Goal: Download file/media

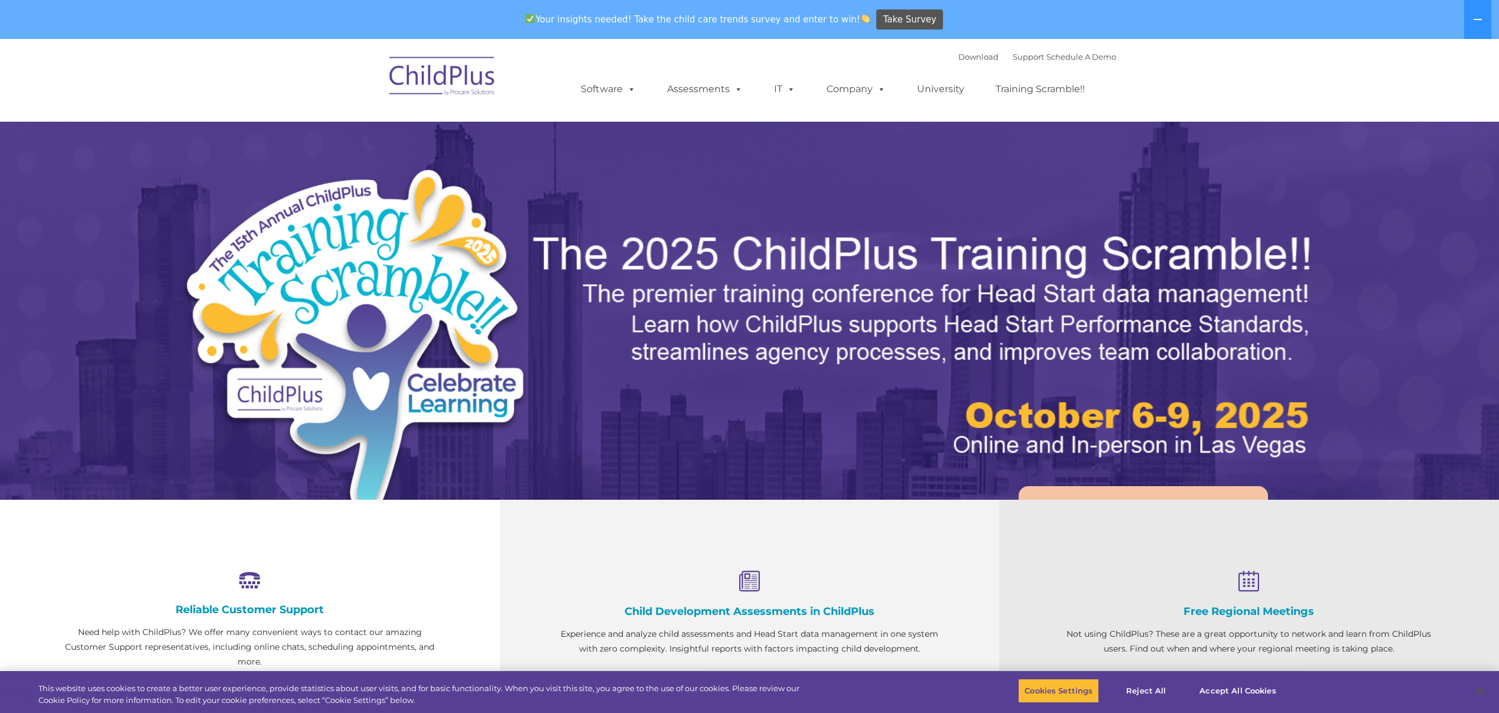
select select "MEDIUM"
click at [958, 56] on link "Download" at bounding box center [978, 56] width 40 height 9
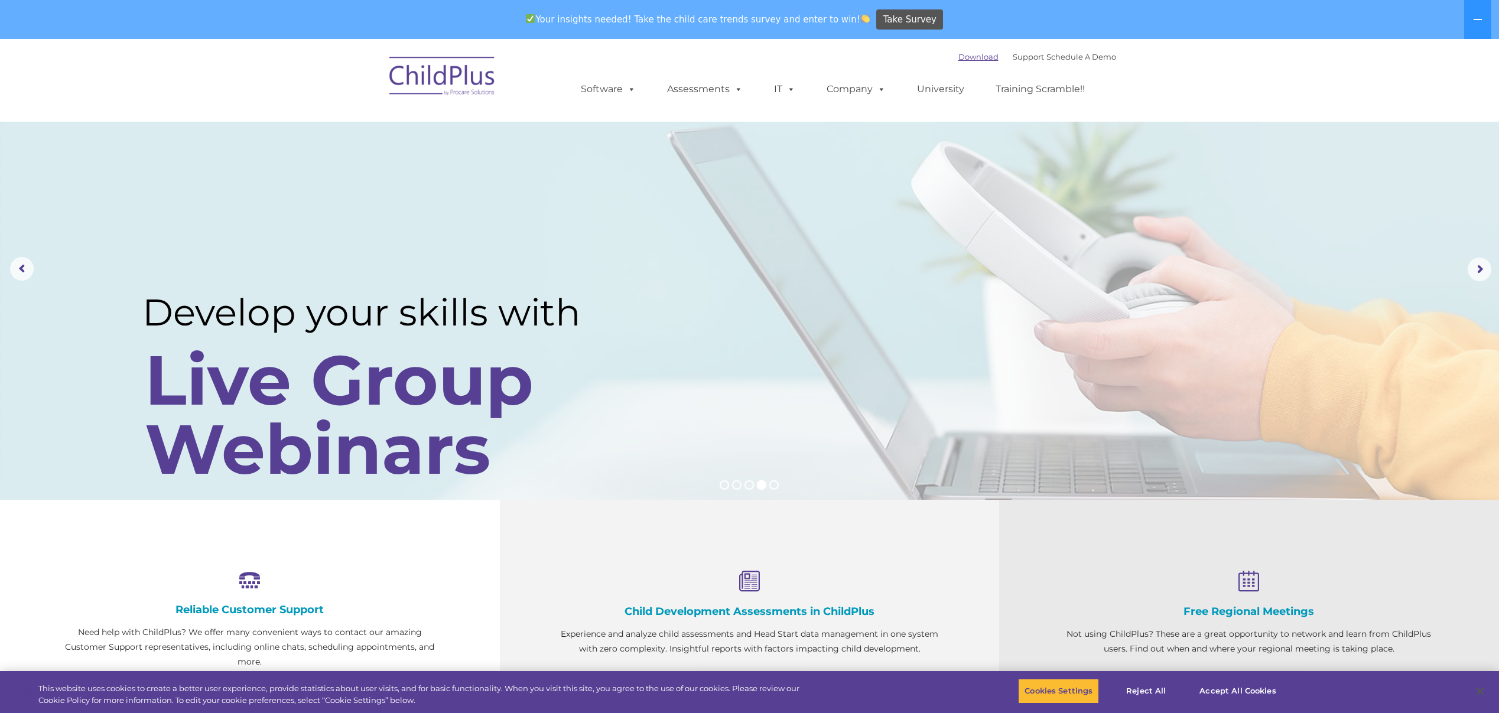
click at [958, 55] on link "Download" at bounding box center [978, 56] width 40 height 9
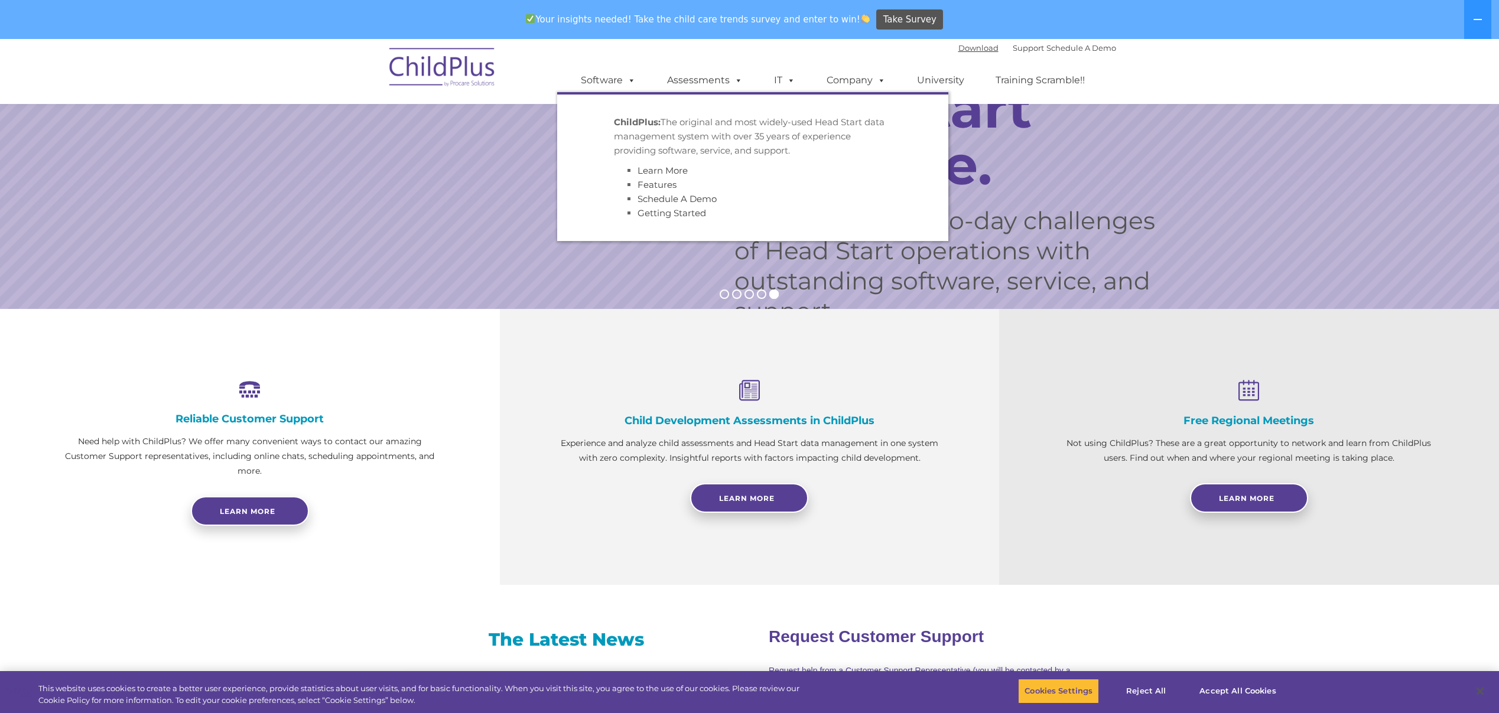
scroll to position [188, 0]
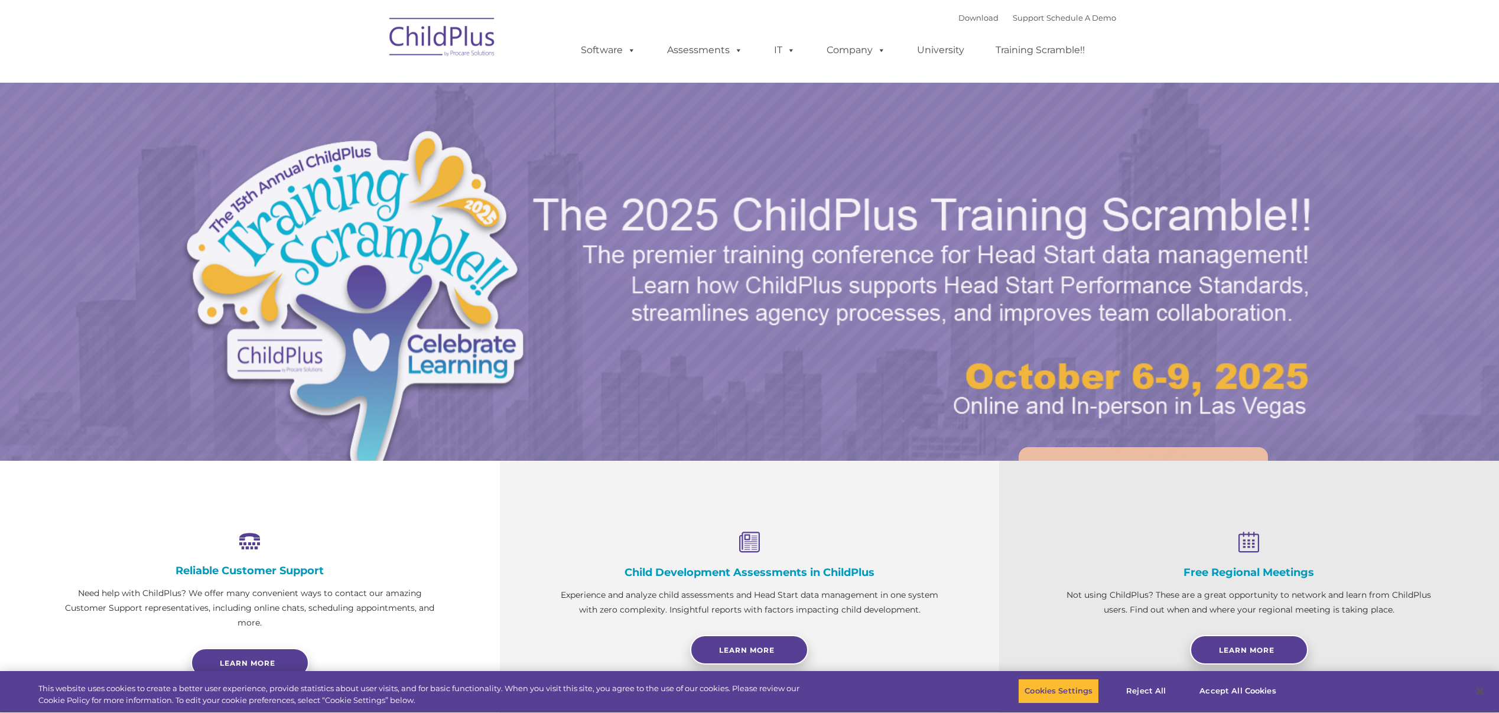
select select "MEDIUM"
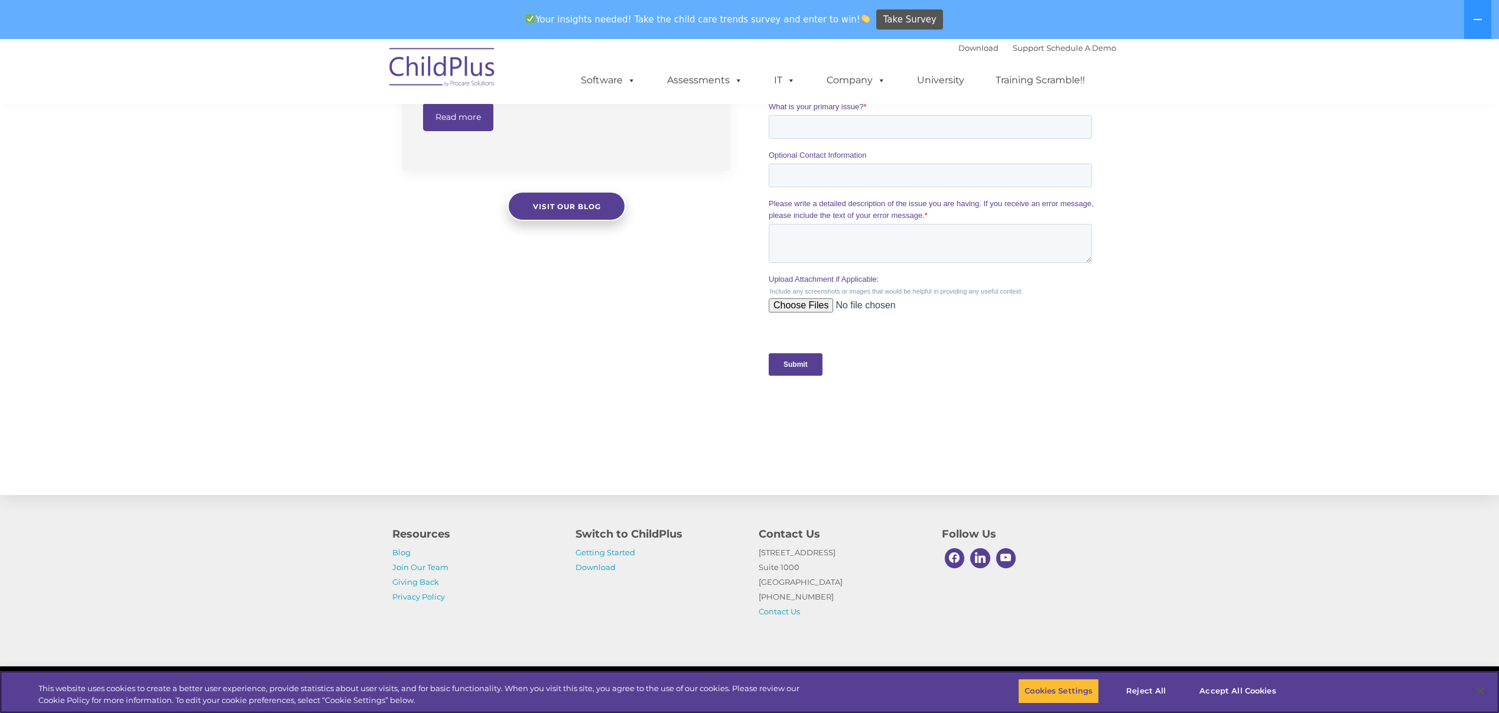
scroll to position [1011, 0]
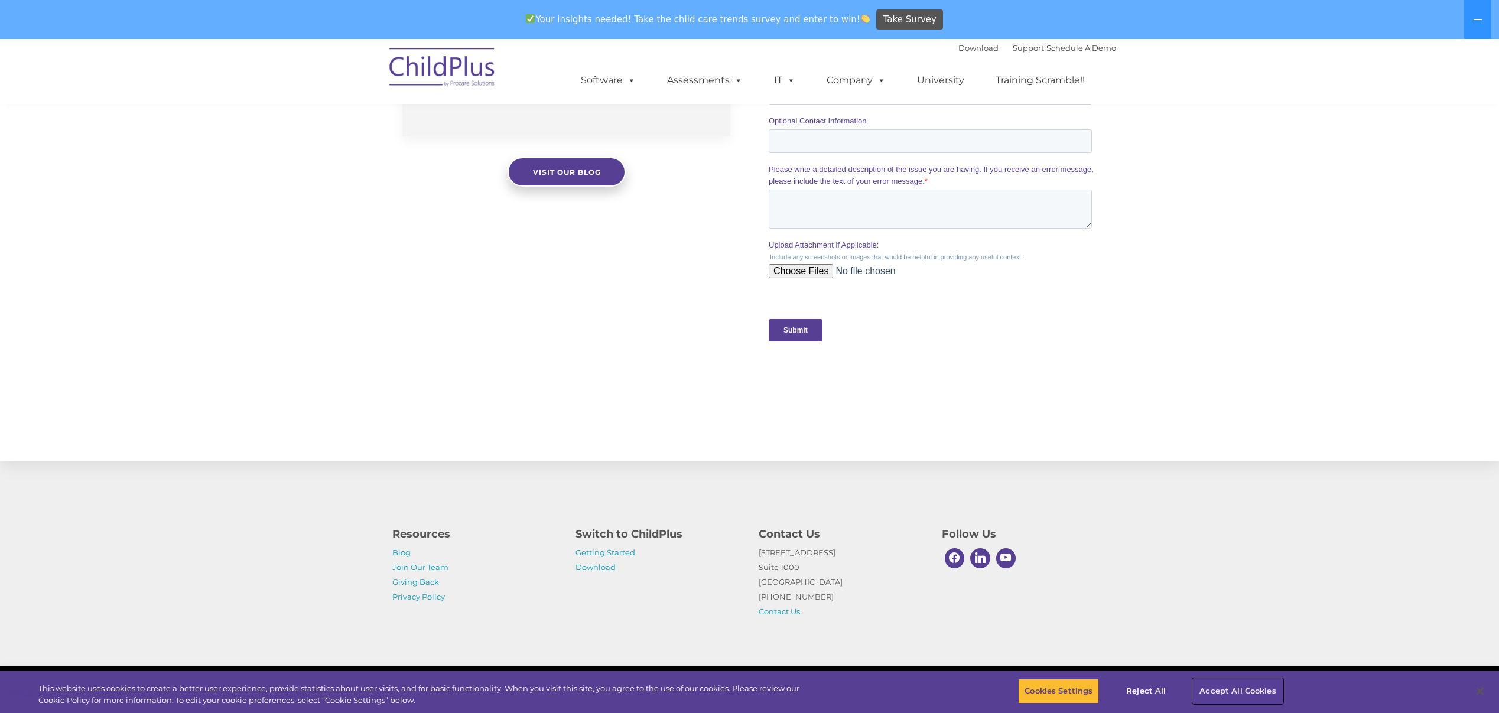
click at [1242, 690] on button "Accept All Cookies" at bounding box center [1237, 691] width 89 height 25
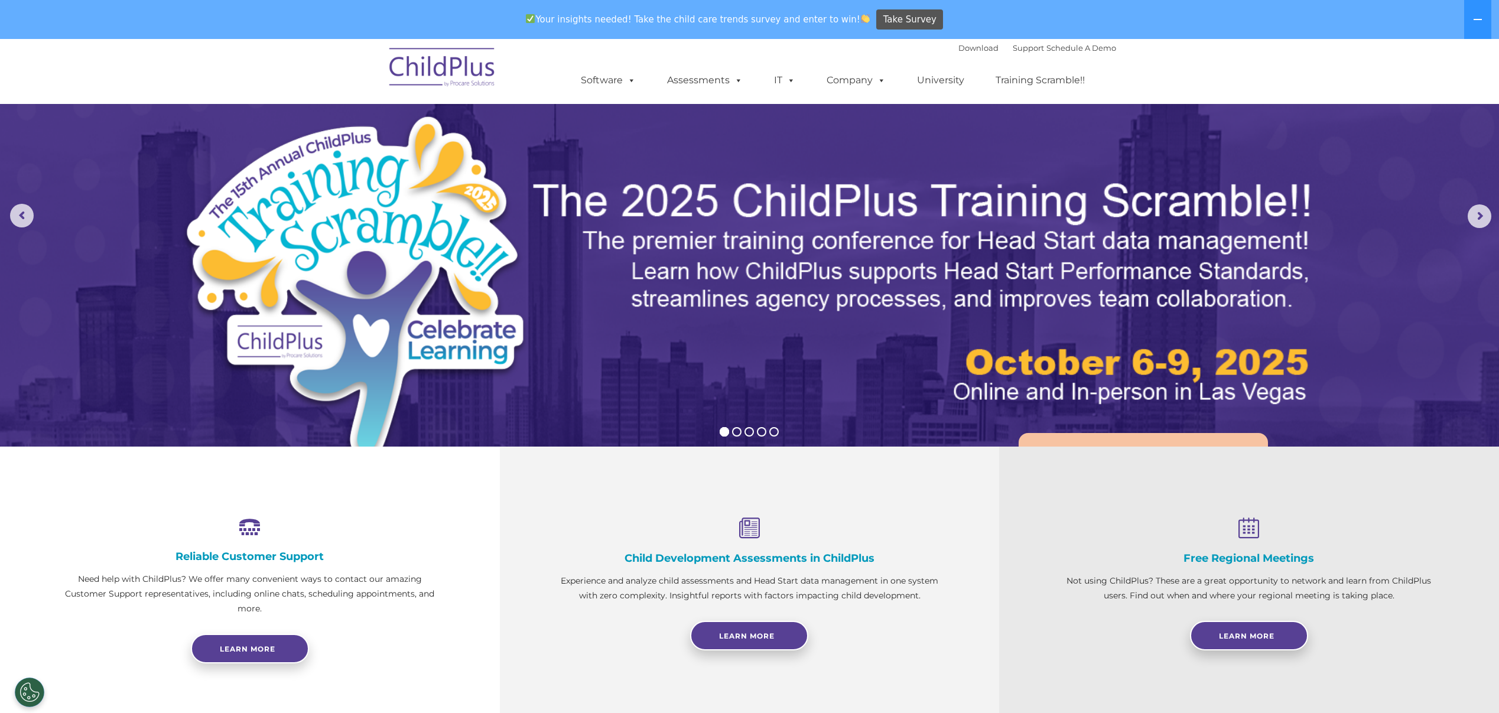
scroll to position [51, 0]
